Goal: Obtain resource: Obtain resource

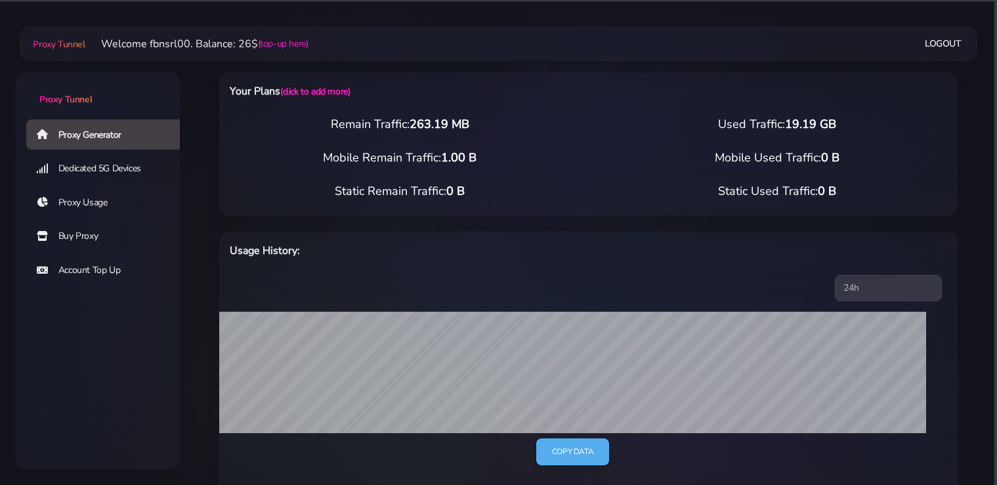
select select "static"
select select "IT"
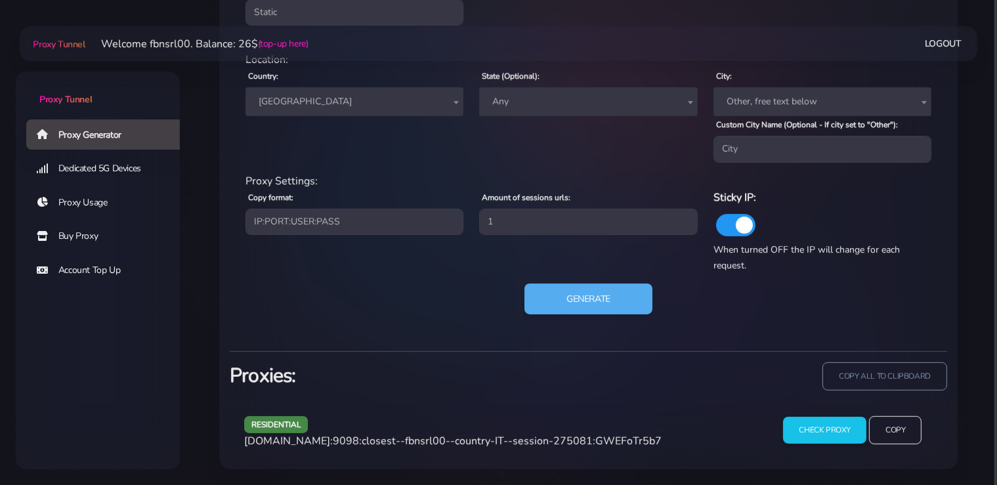
scroll to position [601, 0]
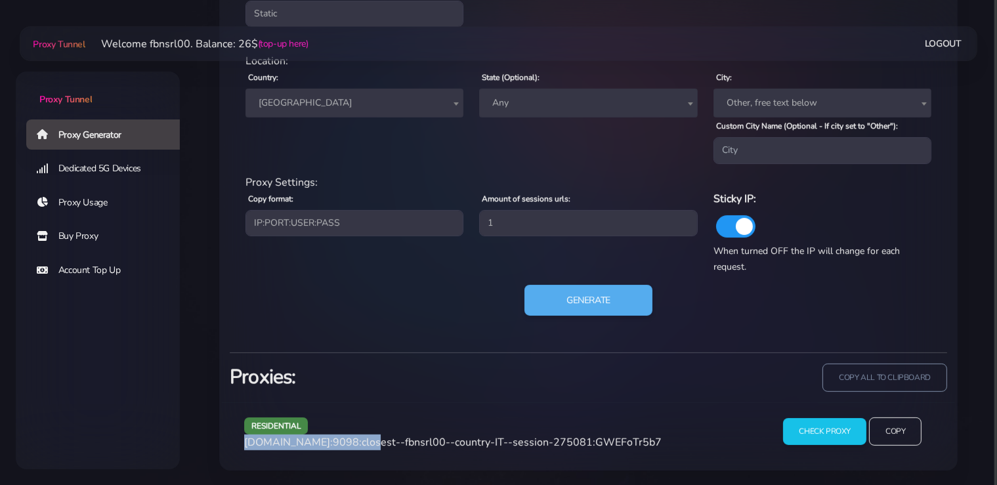
drag, startPoint x: 358, startPoint y: 440, endPoint x: 244, endPoint y: 442, distance: 114.2
click at [244, 442] on span "[DOMAIN_NAME]:9098:closest--fbnsrl00--country-IT--session-275081:GWEFoTr5b7" at bounding box center [452, 442] width 417 height 14
copy span "[DOMAIN_NAME]:9098"
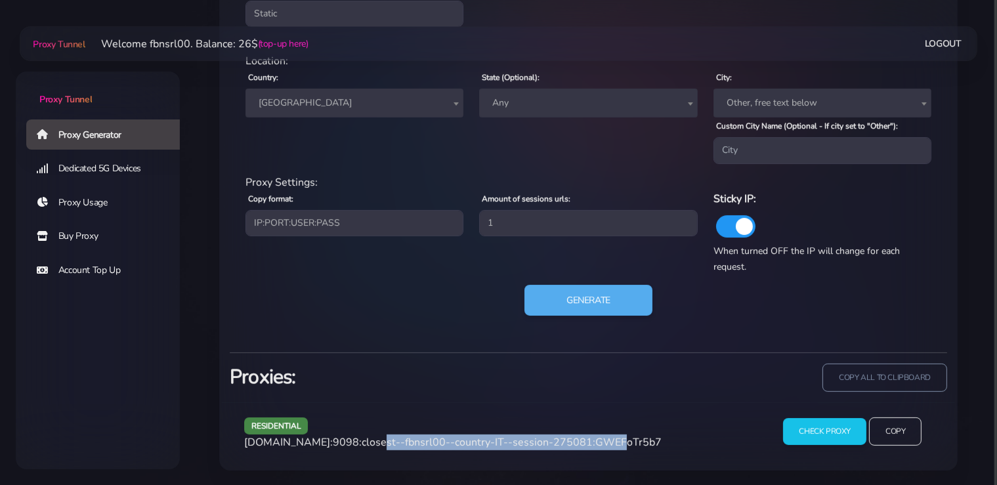
drag, startPoint x: 587, startPoint y: 442, endPoint x: 363, endPoint y: 440, distance: 223.7
click at [363, 440] on span "[DOMAIN_NAME]:9098:closest--fbnsrl00--country-IT--session-275081:GWEFoTr5b7" at bounding box center [452, 442] width 417 height 14
copy span "closest--fbnsrl00--country-IT--session-275081"
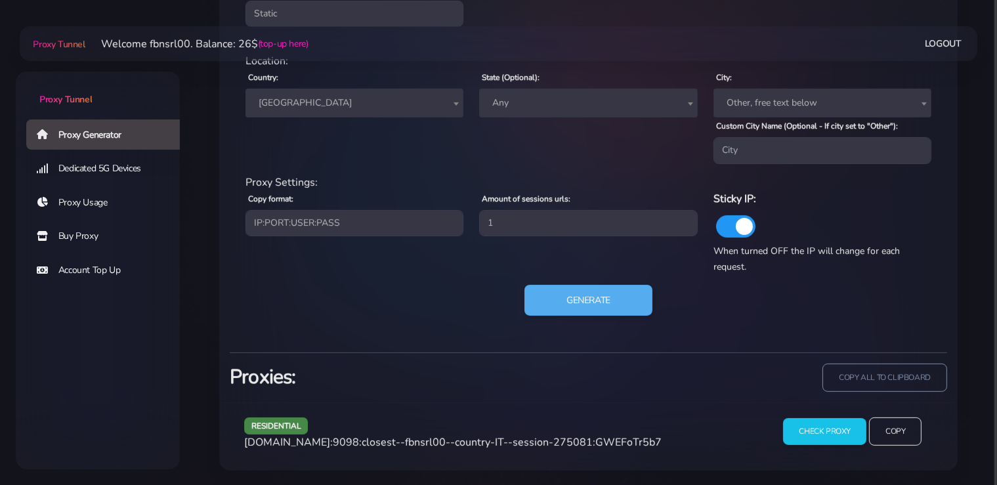
click at [623, 440] on span "[DOMAIN_NAME]:9098:closest--fbnsrl00--country-IT--session-275081:GWEFoTr5b7" at bounding box center [452, 442] width 417 height 14
copy span "GWEFoTr5b7"
